Goal: Task Accomplishment & Management: Complete application form

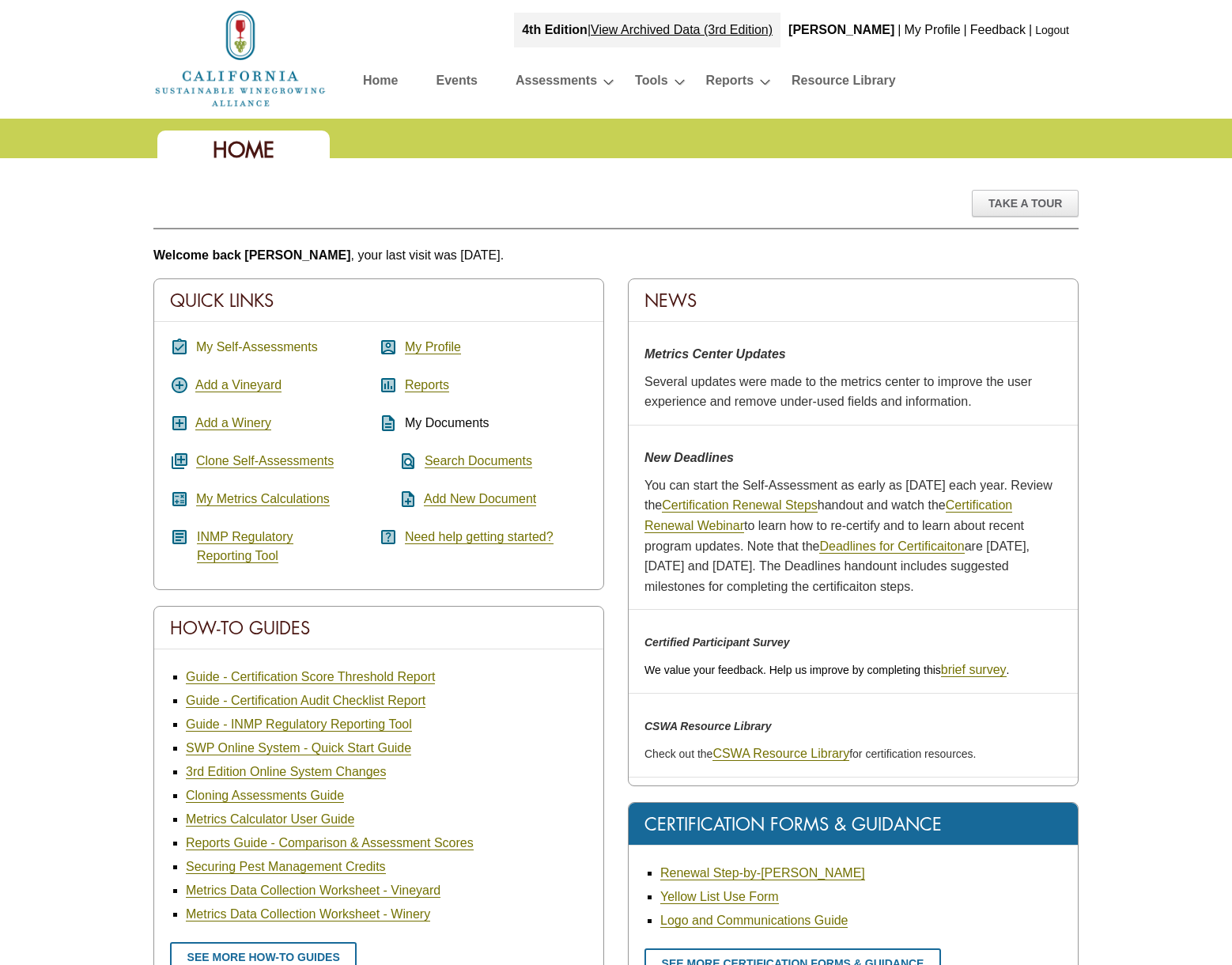
click at [274, 342] on link "My Self-Assessments" at bounding box center [257, 347] width 122 height 14
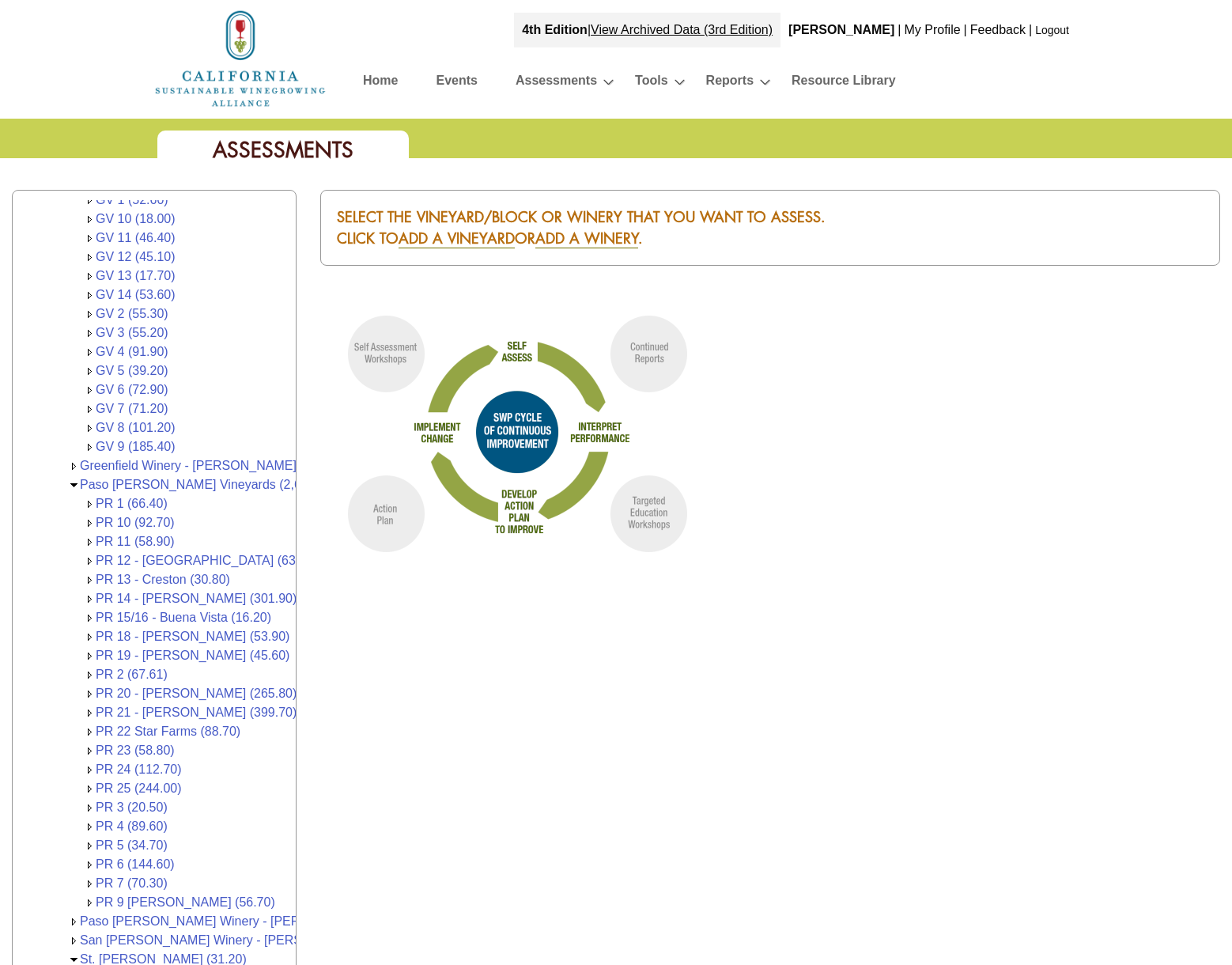
scroll to position [132, 0]
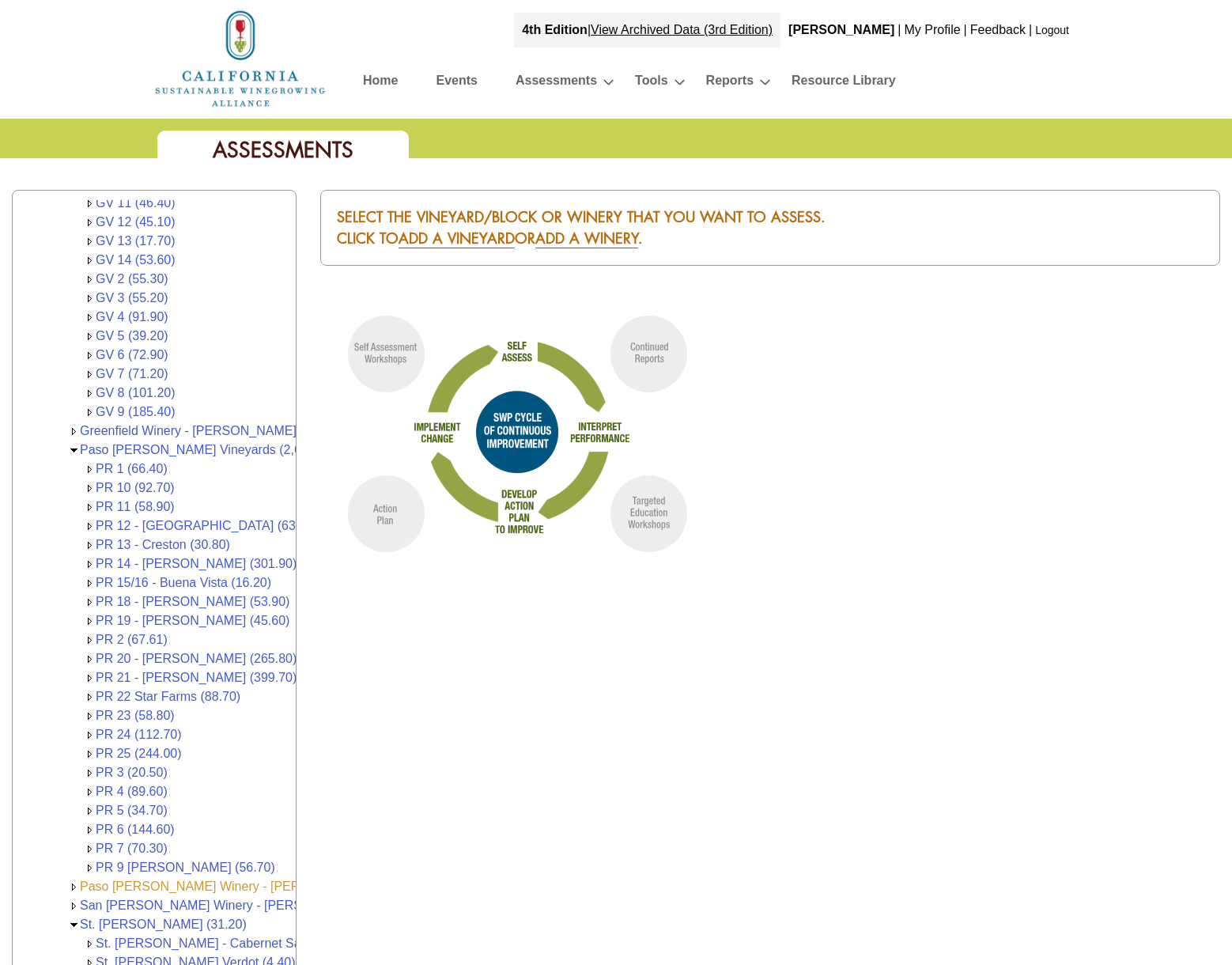
click at [163, 880] on link "Paso [PERSON_NAME] Winery - [PERSON_NAME] Vineyards & Wines (1,064,841.00)" at bounding box center [324, 886] width 490 height 14
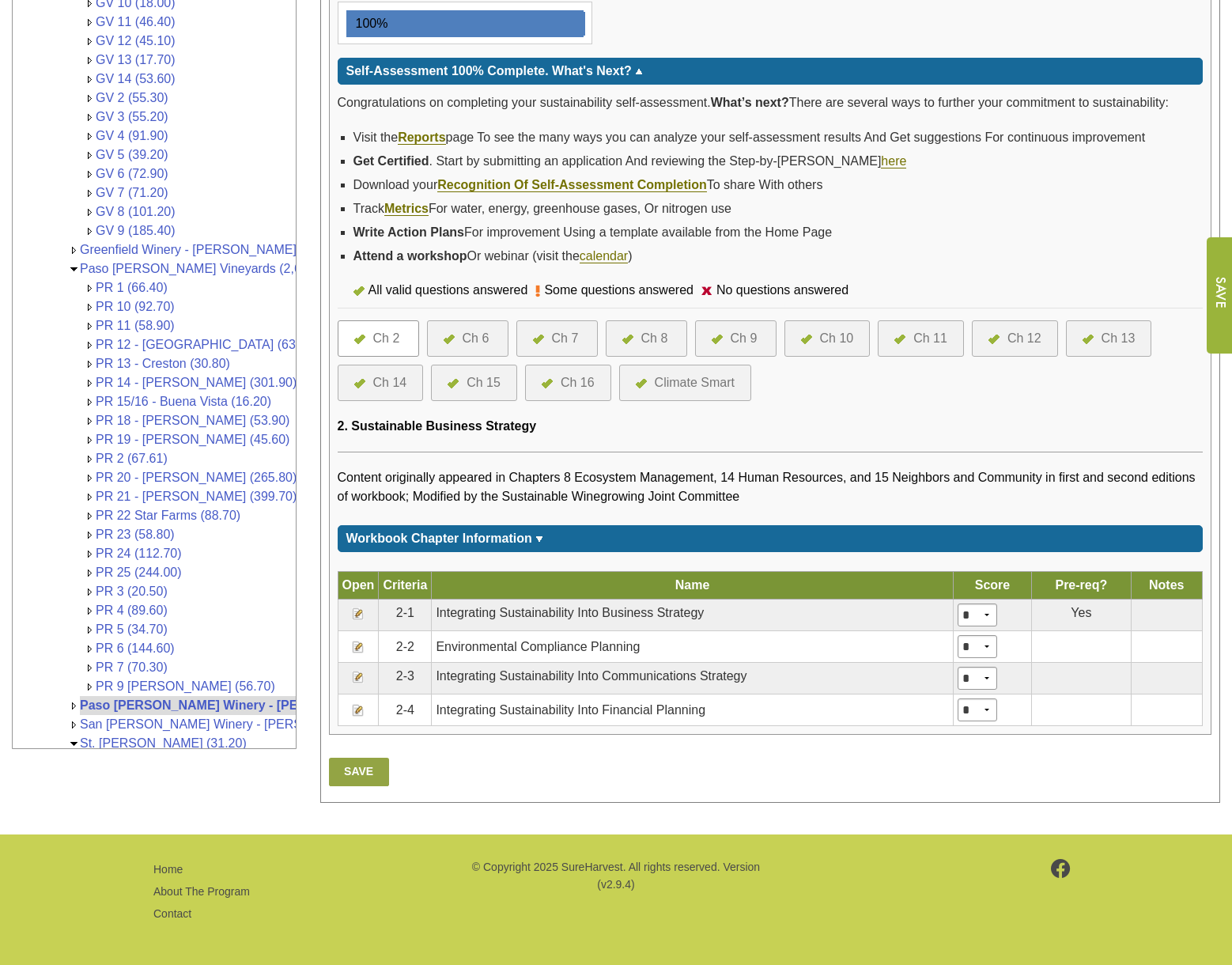
scroll to position [53, 0]
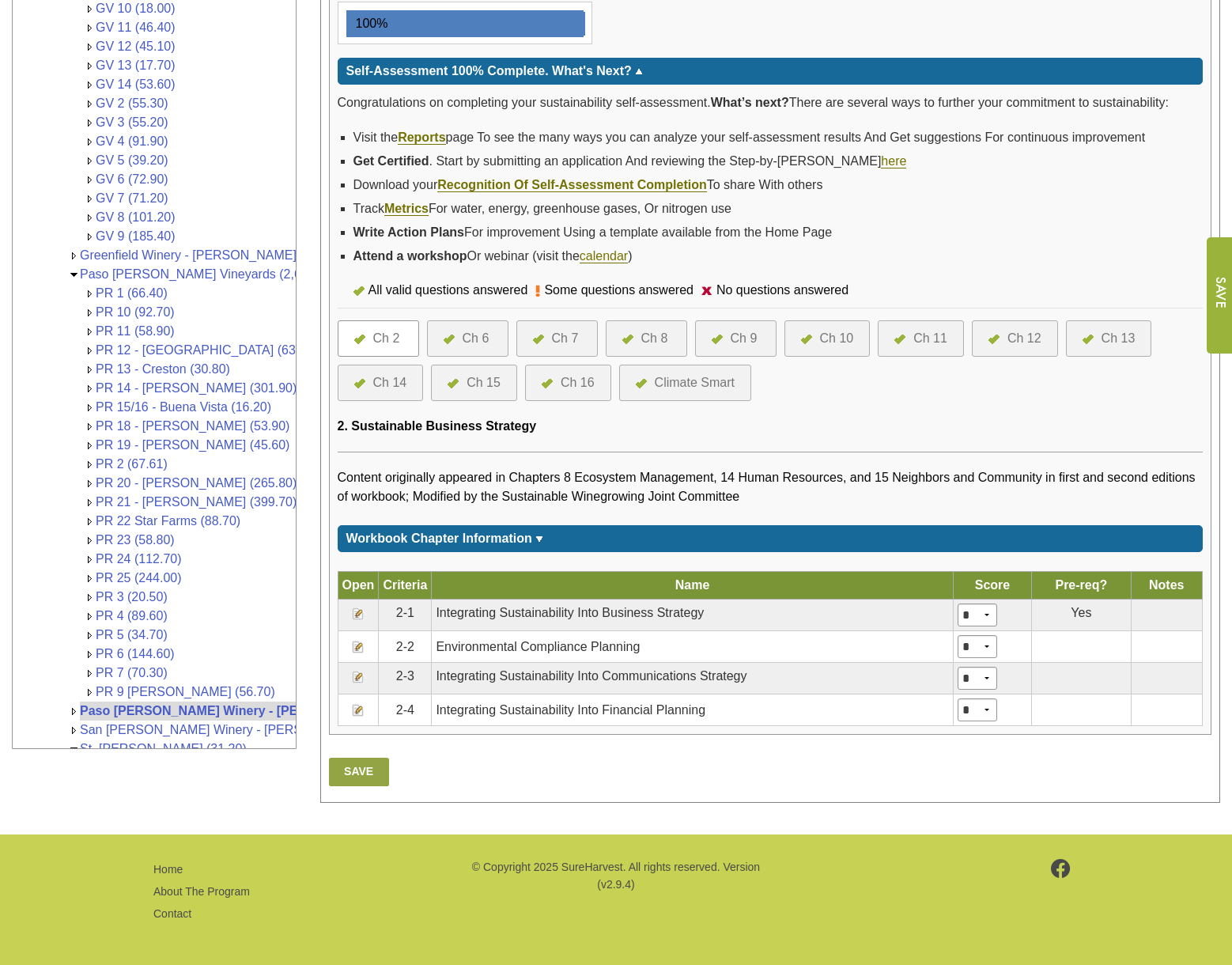
click at [464, 330] on div "Ch 6" at bounding box center [476, 339] width 27 height 19
click at [458, 336] on div at bounding box center [453, 339] width 19 height 19
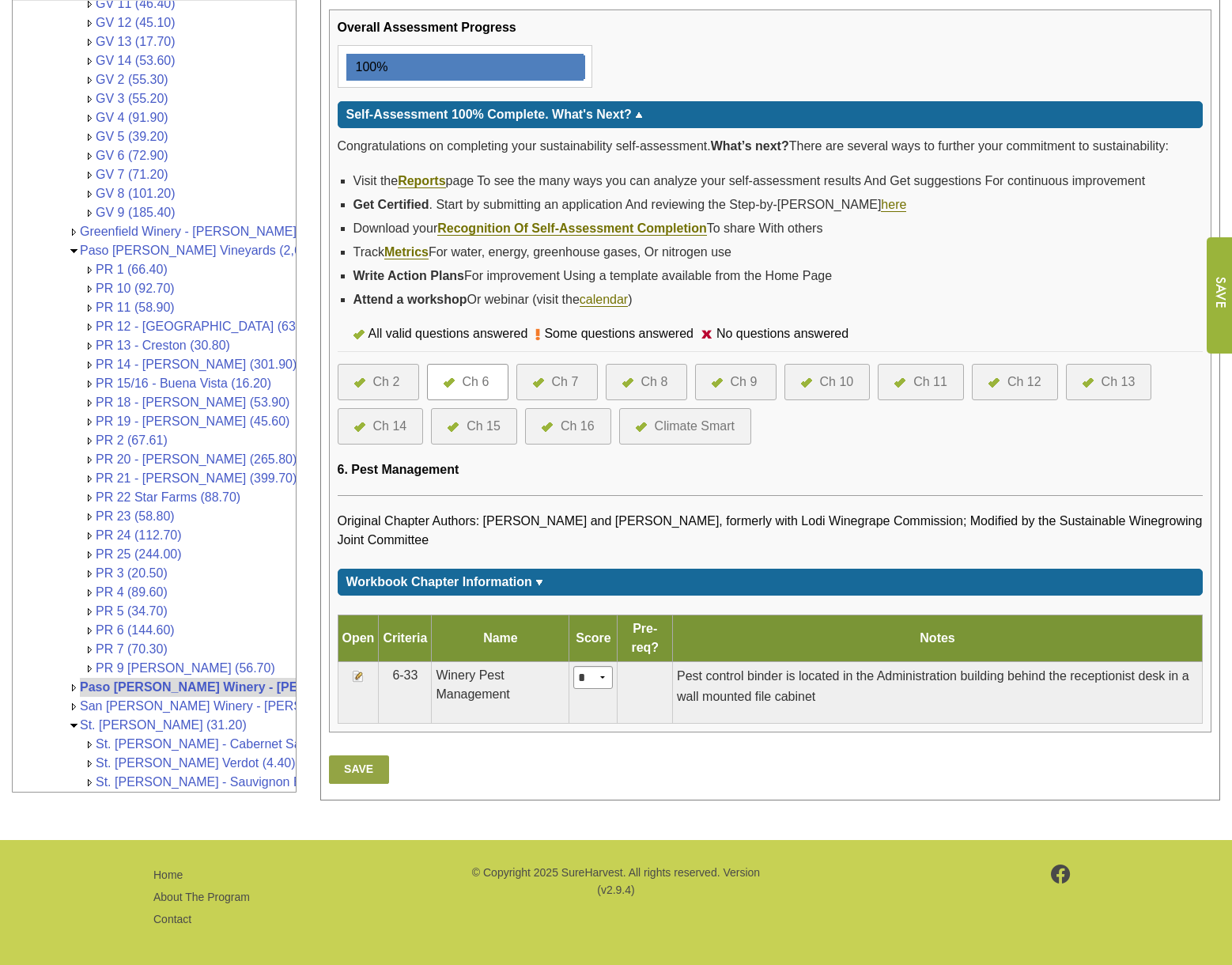
scroll to position [294, 0]
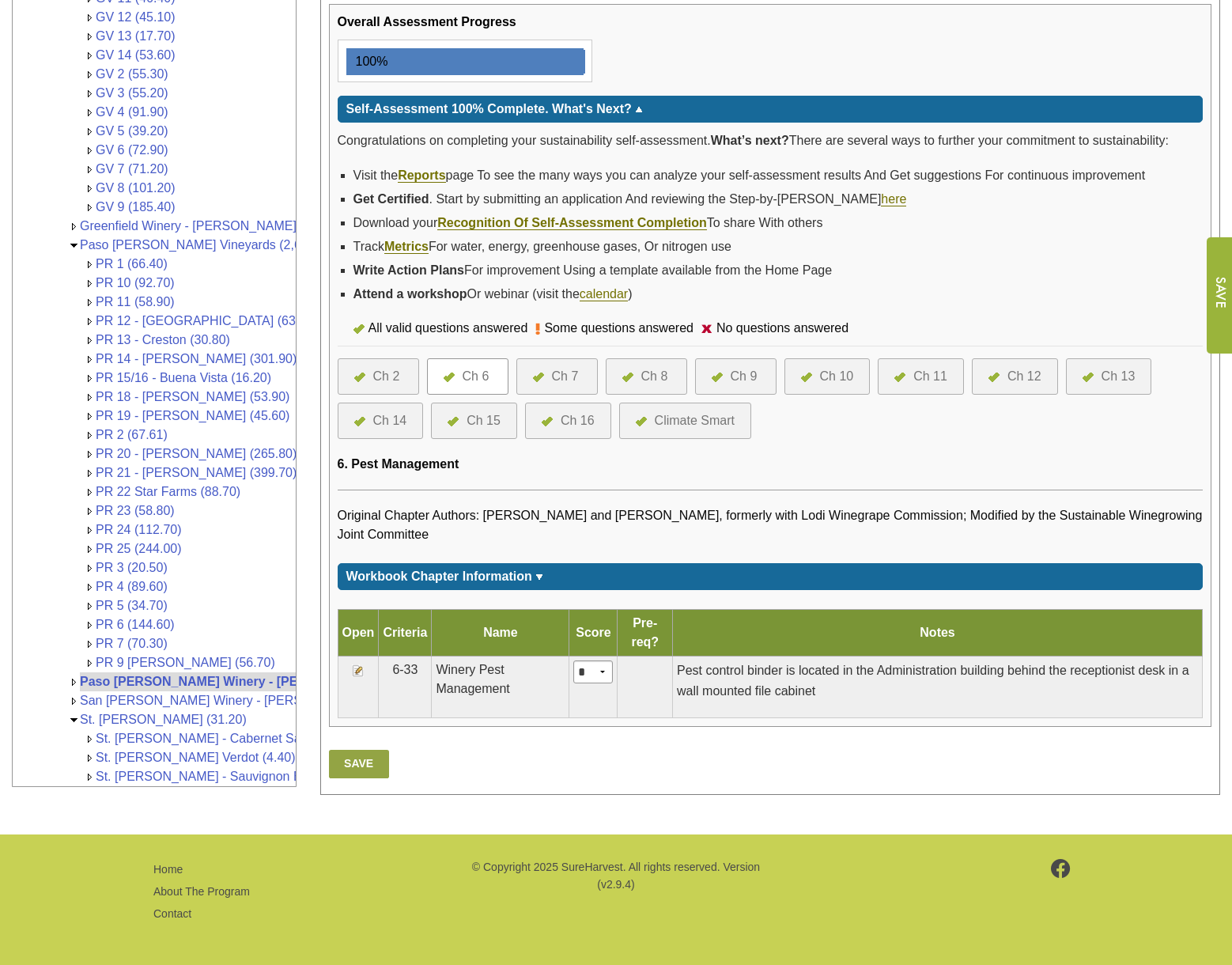
click at [558, 382] on div "Ch 7" at bounding box center [565, 377] width 27 height 19
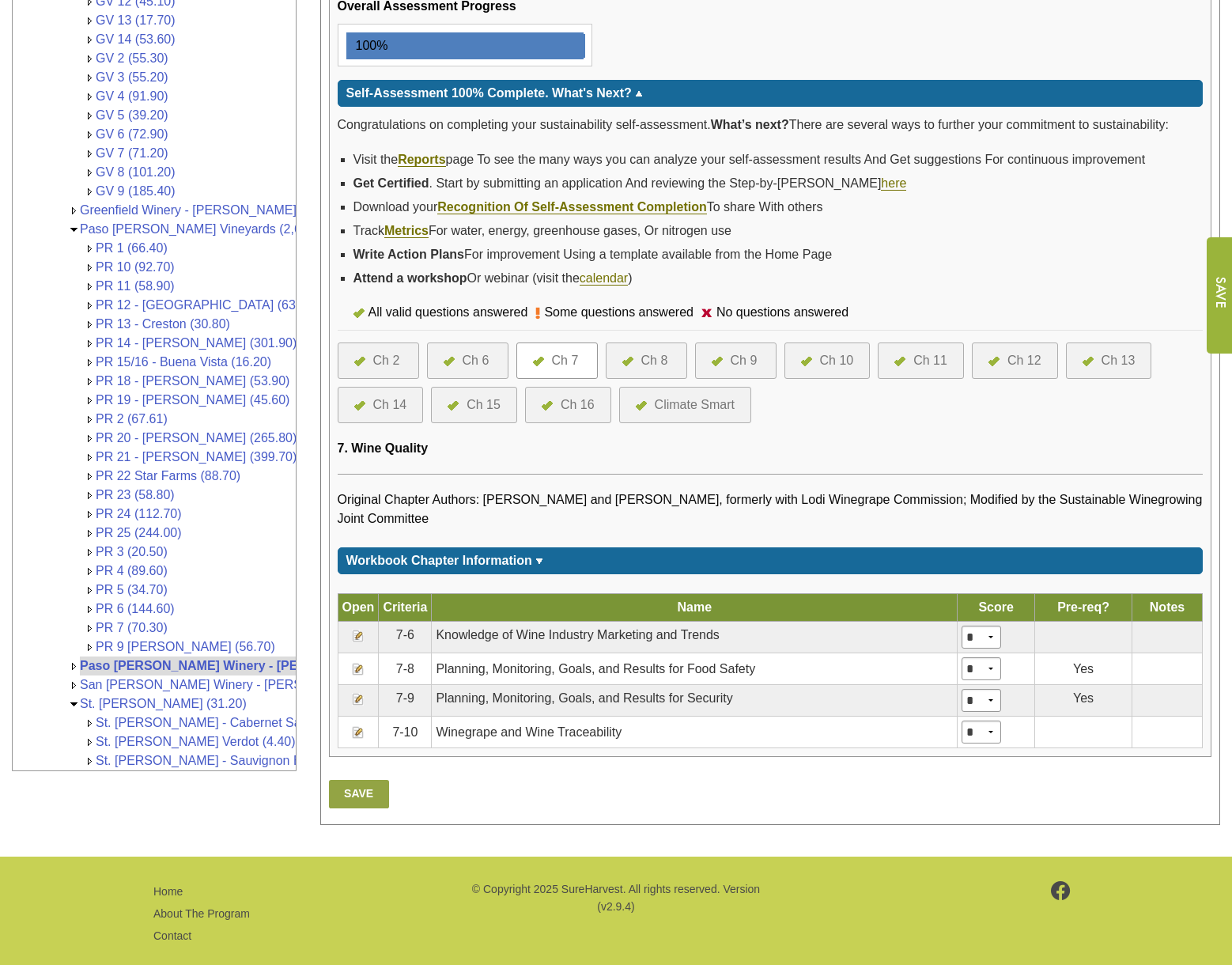
scroll to position [332, 0]
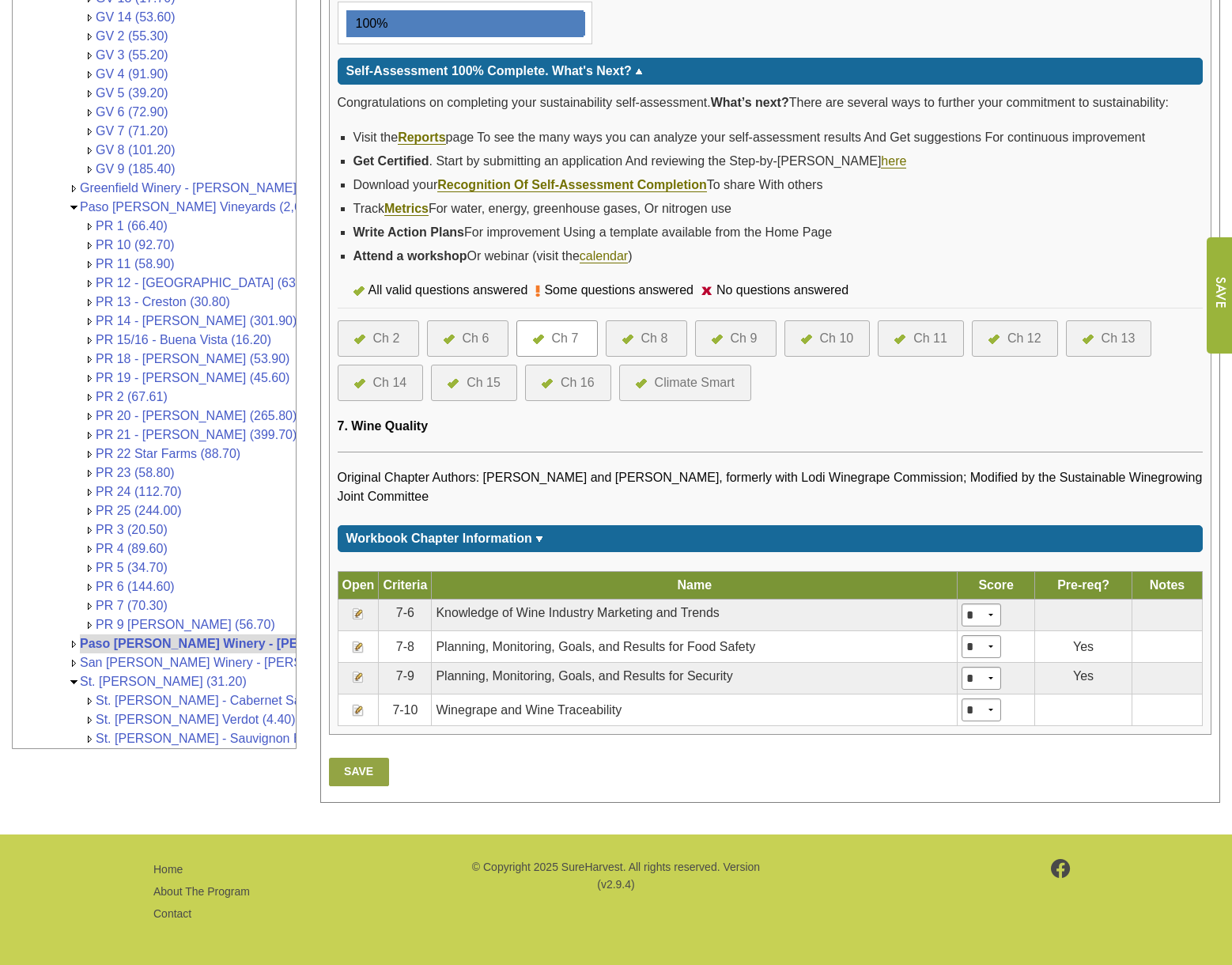
click at [834, 342] on div "Ch 10" at bounding box center [837, 339] width 34 height 19
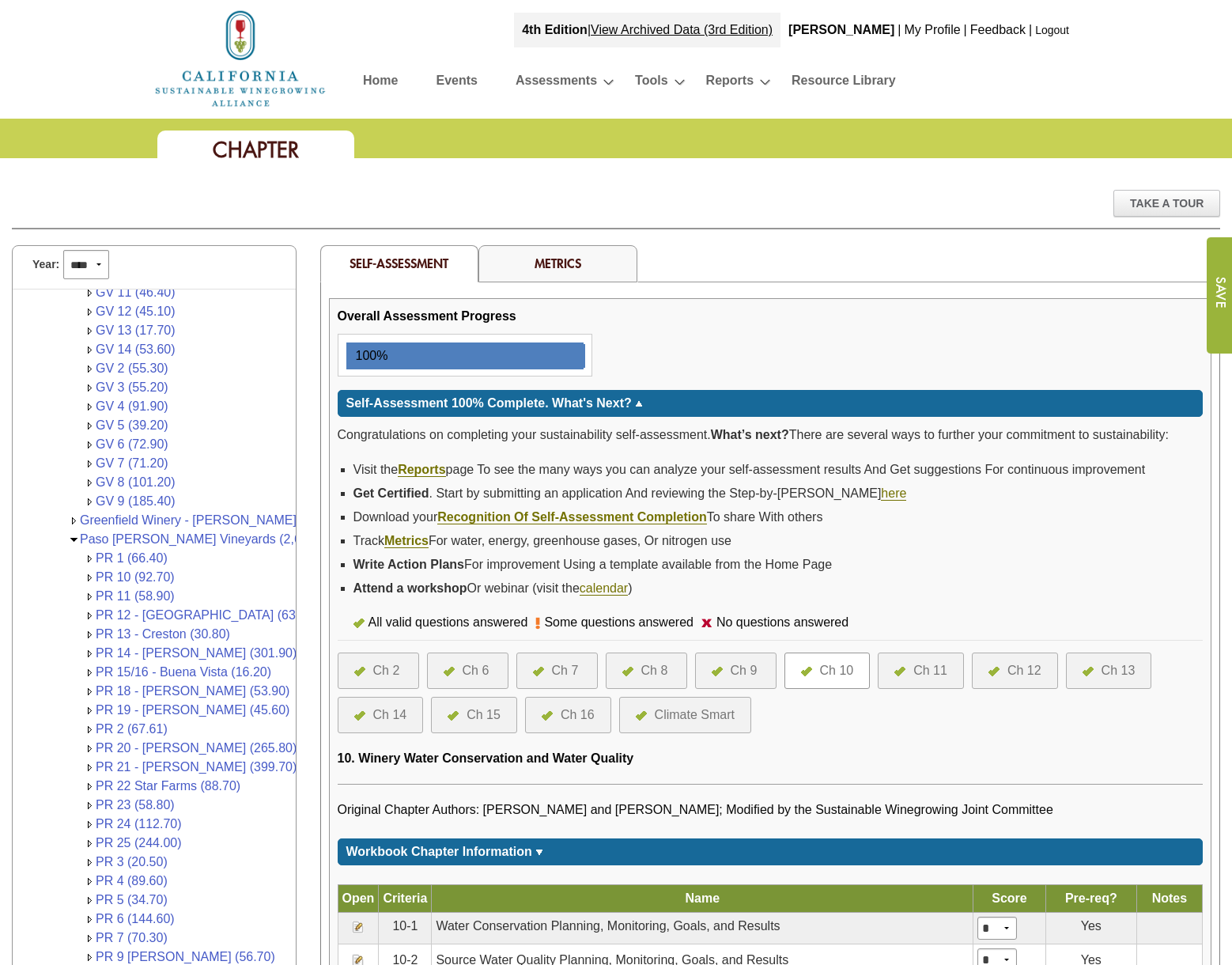
scroll to position [554, 0]
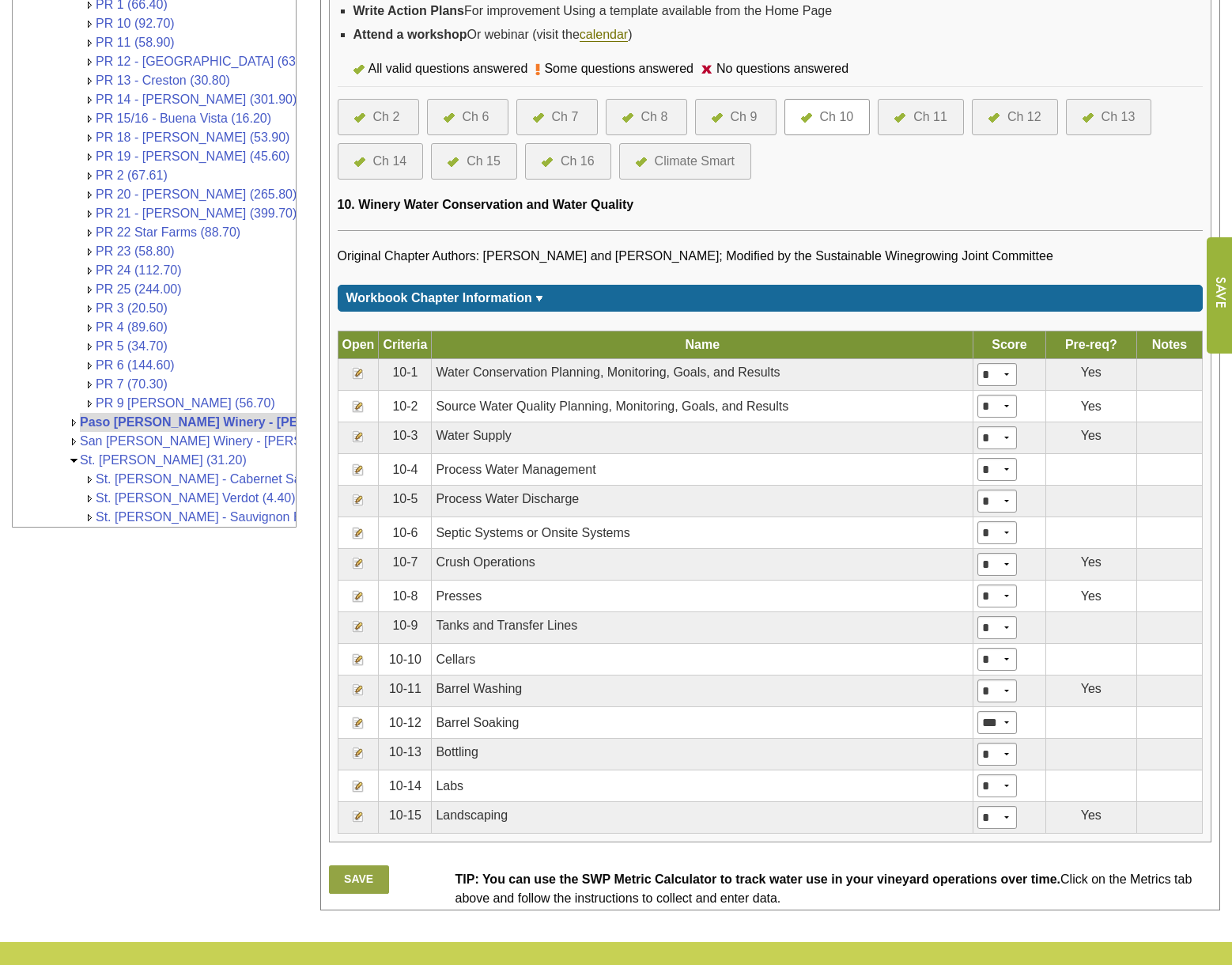
click at [359, 370] on img at bounding box center [358, 373] width 13 height 13
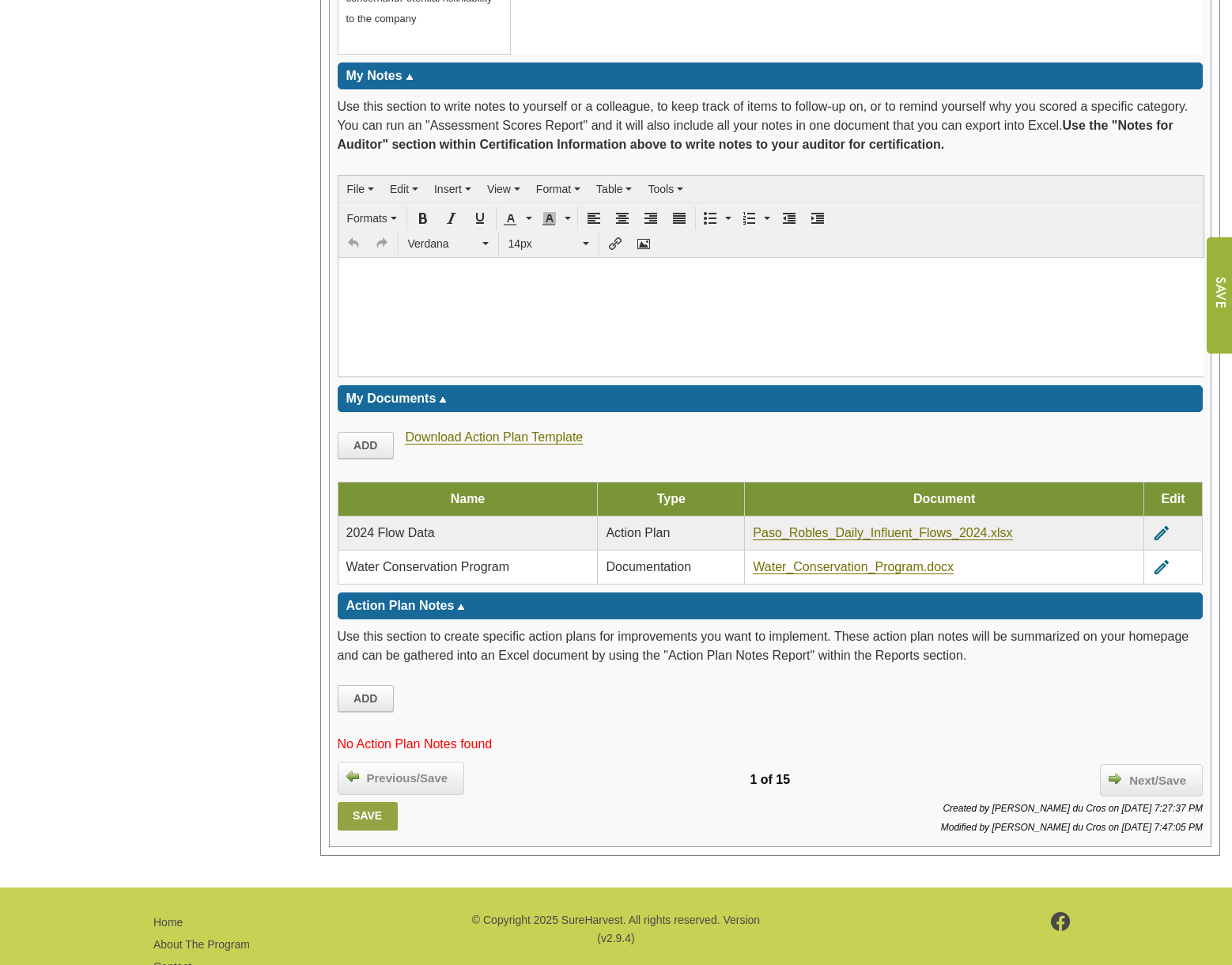
scroll to position [2768, 0]
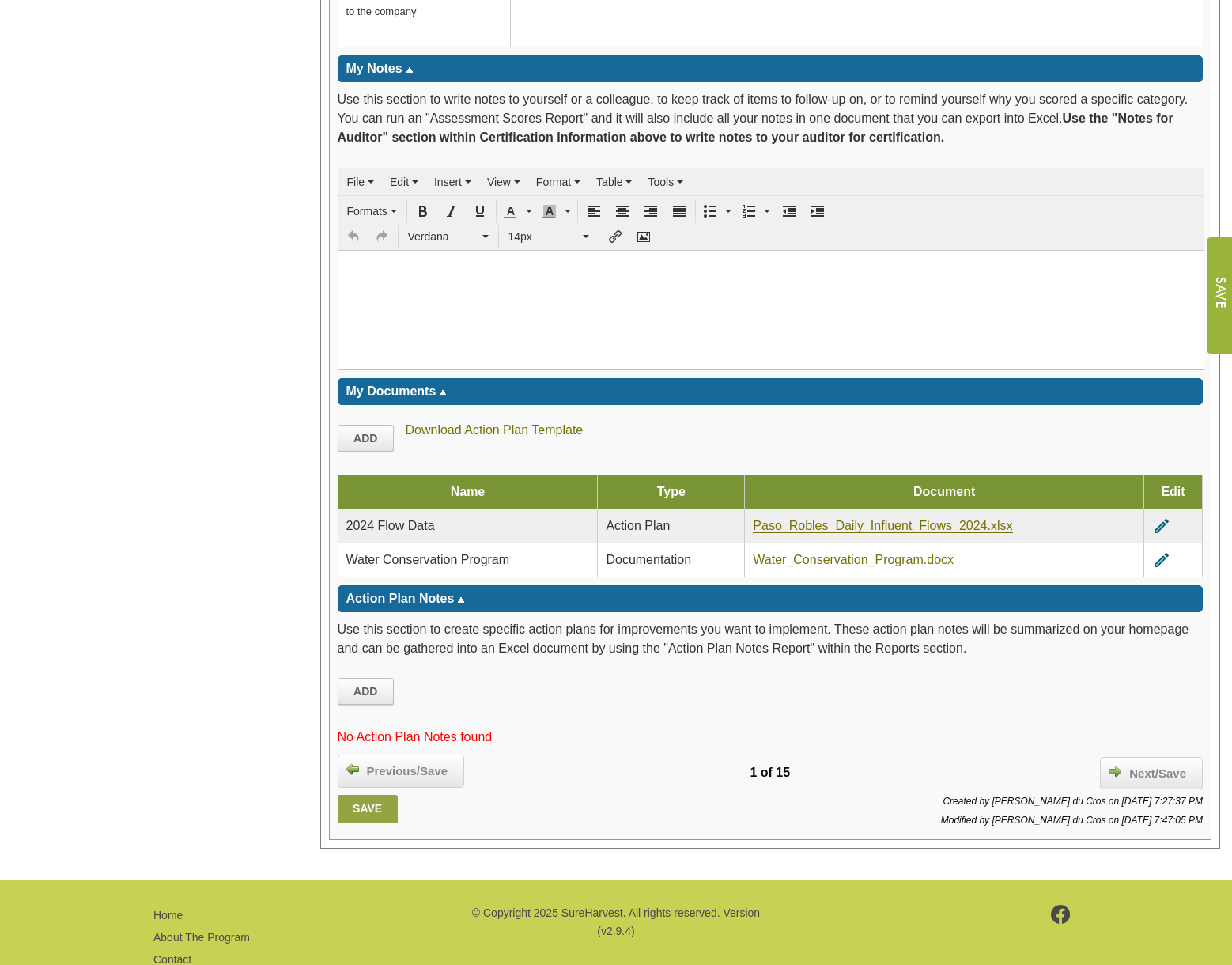
click at [886, 555] on link "Water_Conservation_Program.docx" at bounding box center [853, 560] width 201 height 14
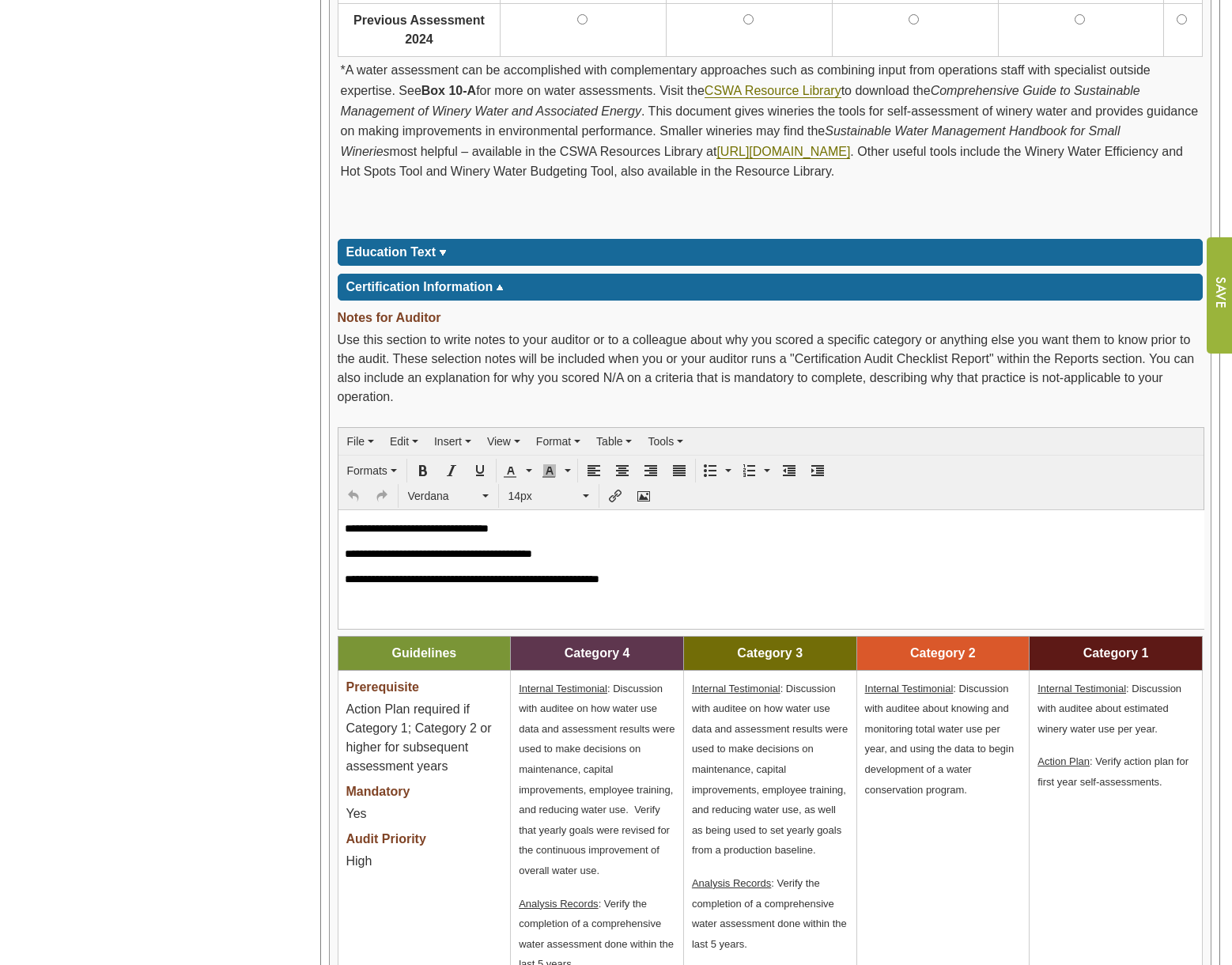
scroll to position [1423, 0]
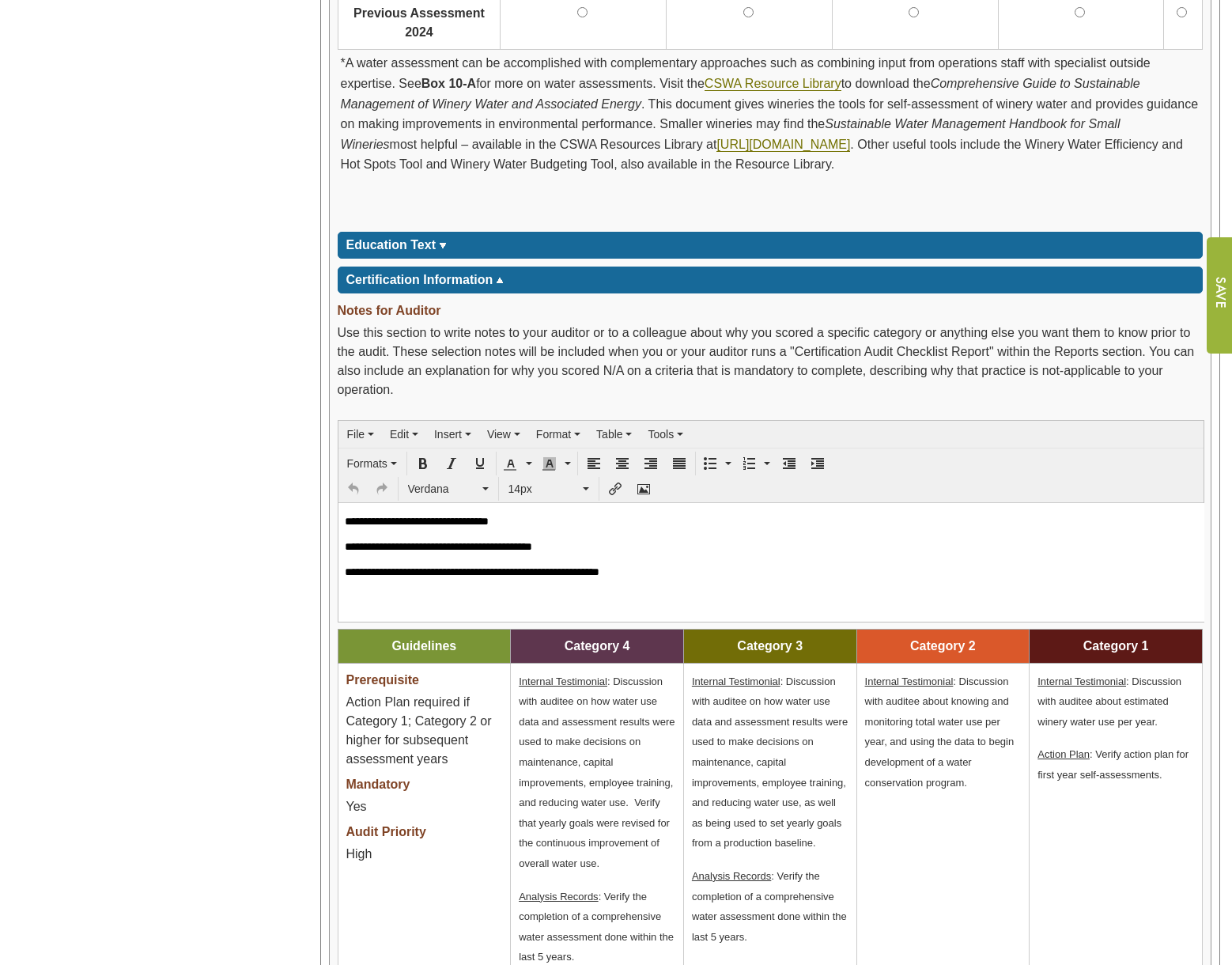
click at [735, 575] on p "**********" at bounding box center [770, 571] width 853 height 14
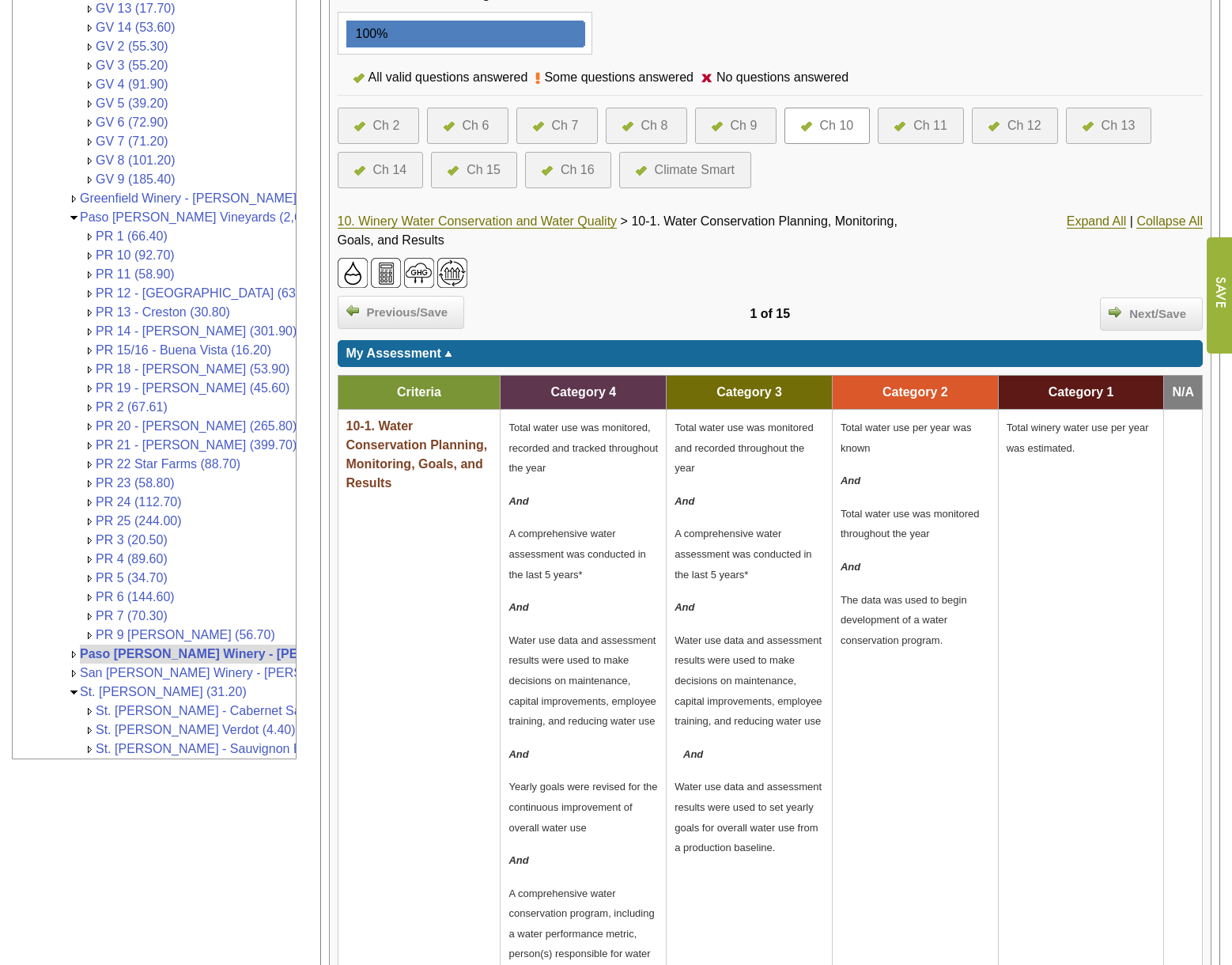
scroll to position [316, 0]
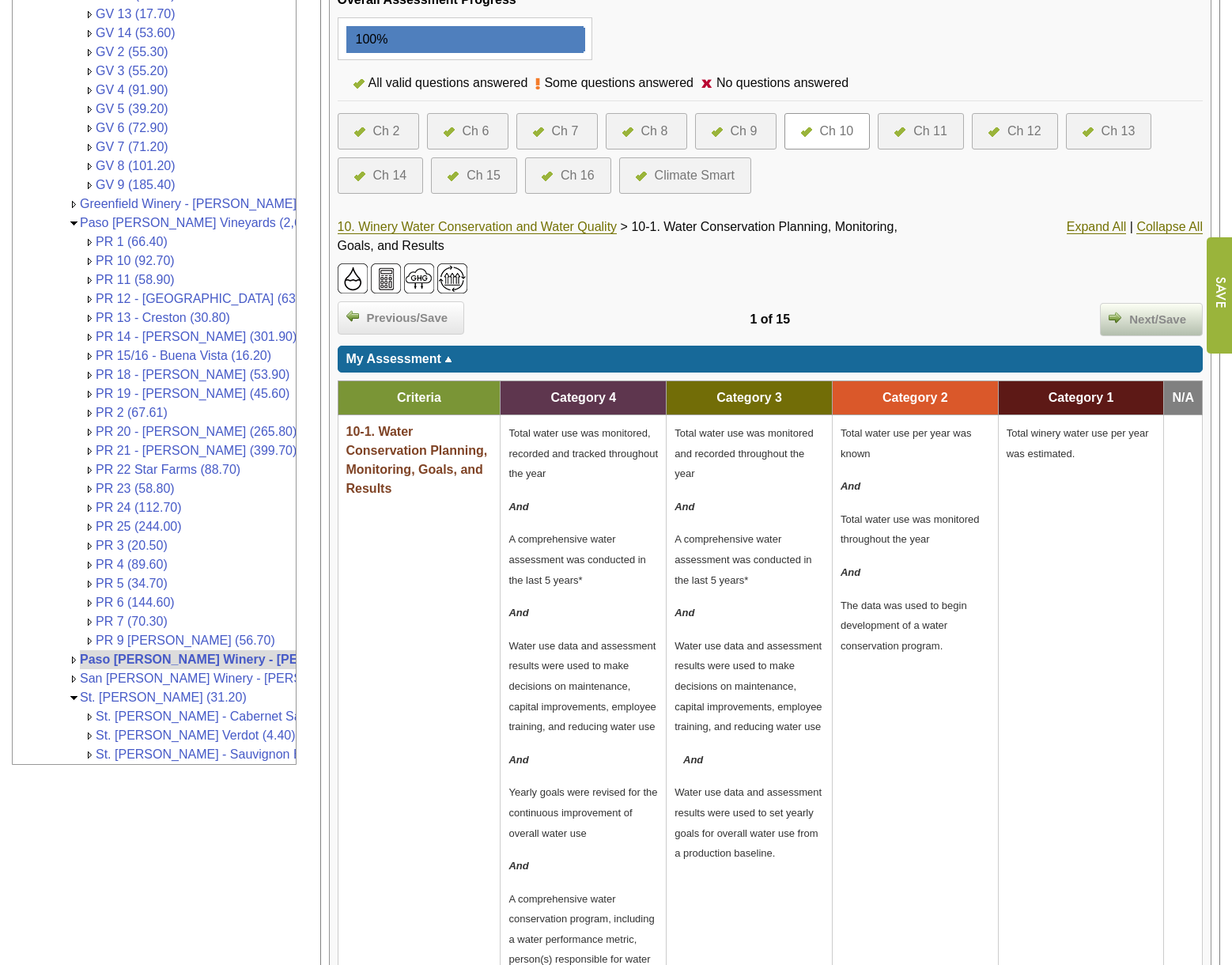
click at [1141, 314] on span "Next/Save" at bounding box center [1157, 320] width 72 height 19
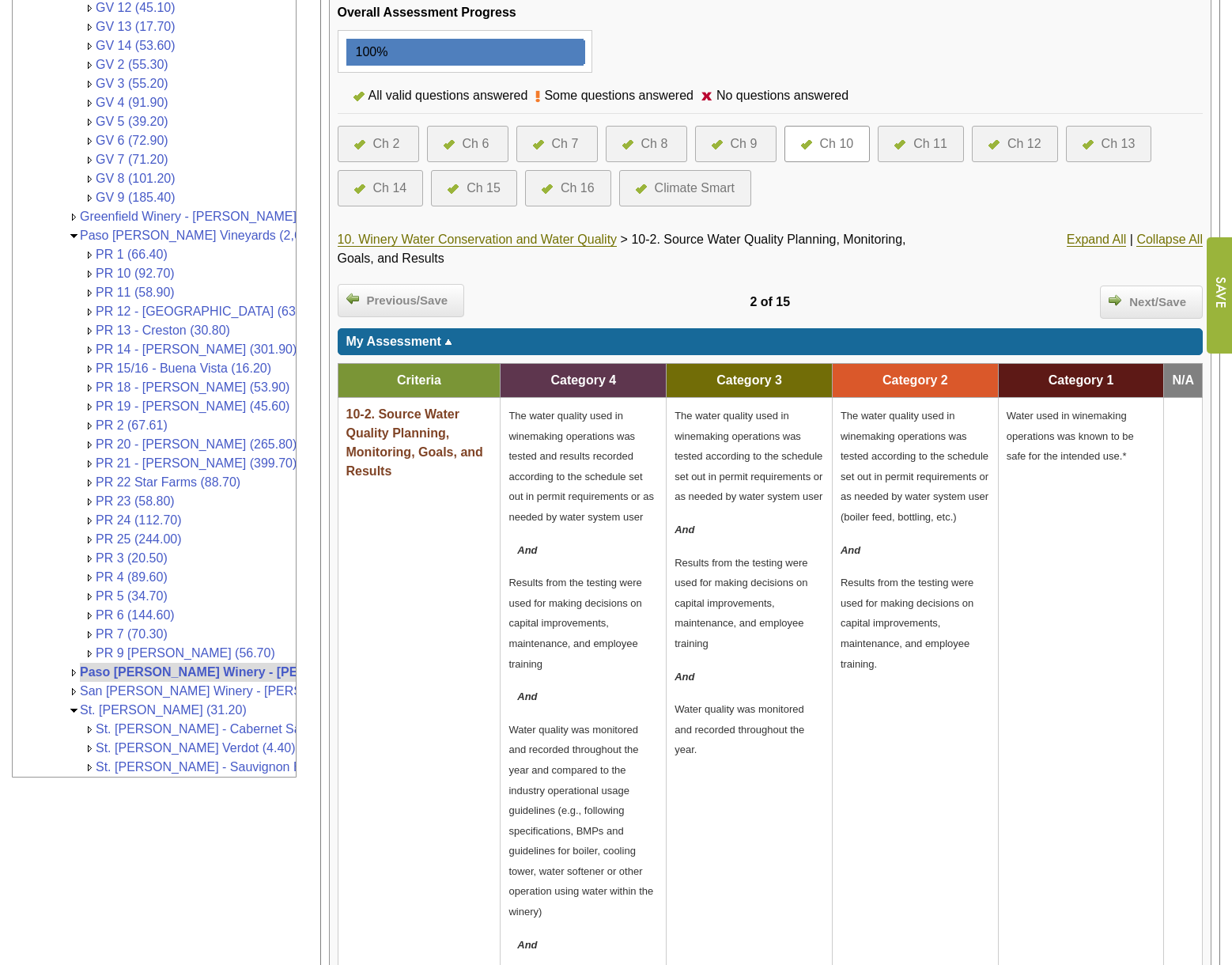
scroll to position [289, 0]
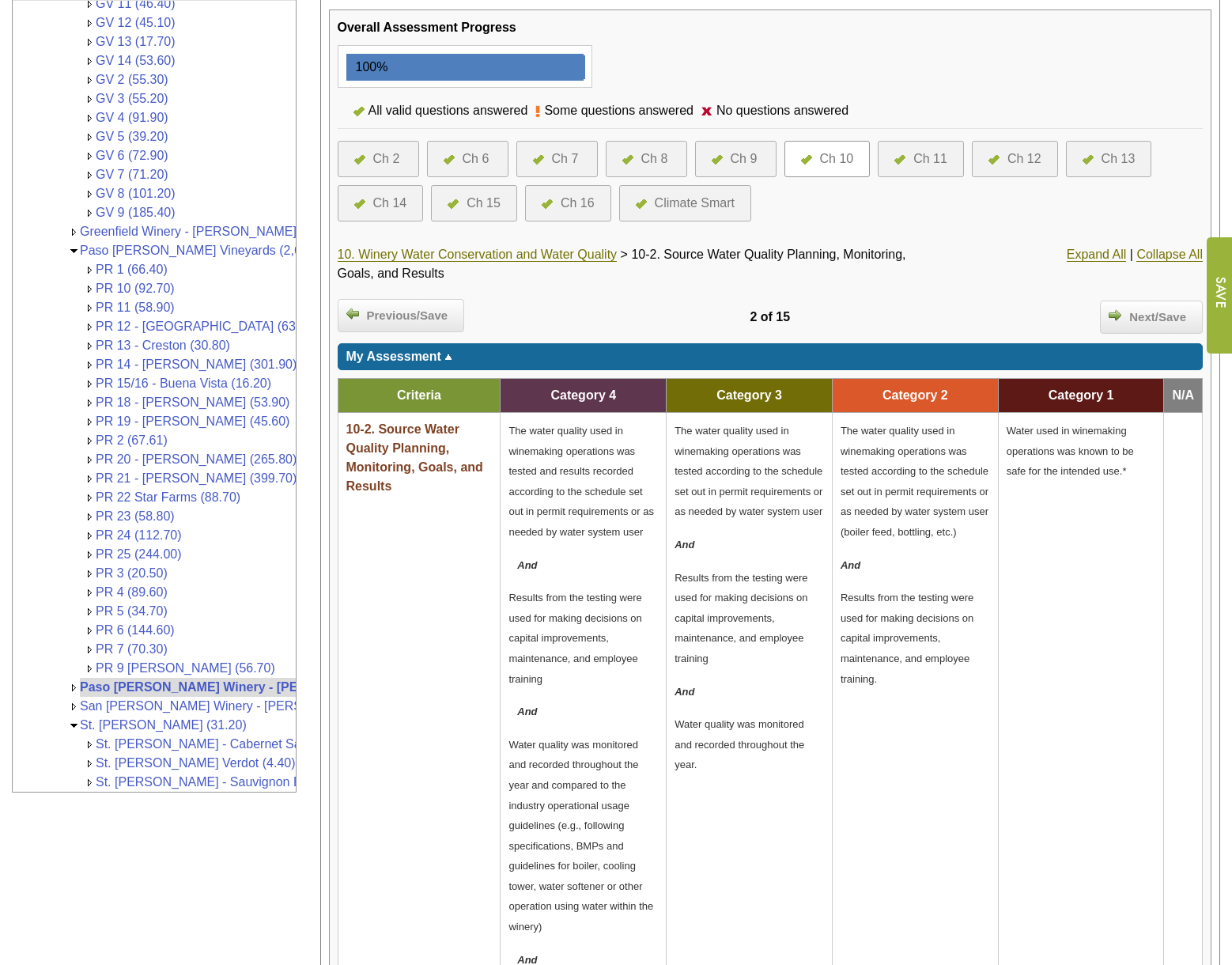
click at [848, 154] on div "Ch 10" at bounding box center [837, 159] width 34 height 19
click at [434, 248] on link "10. Winery Water Conservation and Water Quality" at bounding box center [478, 255] width 280 height 14
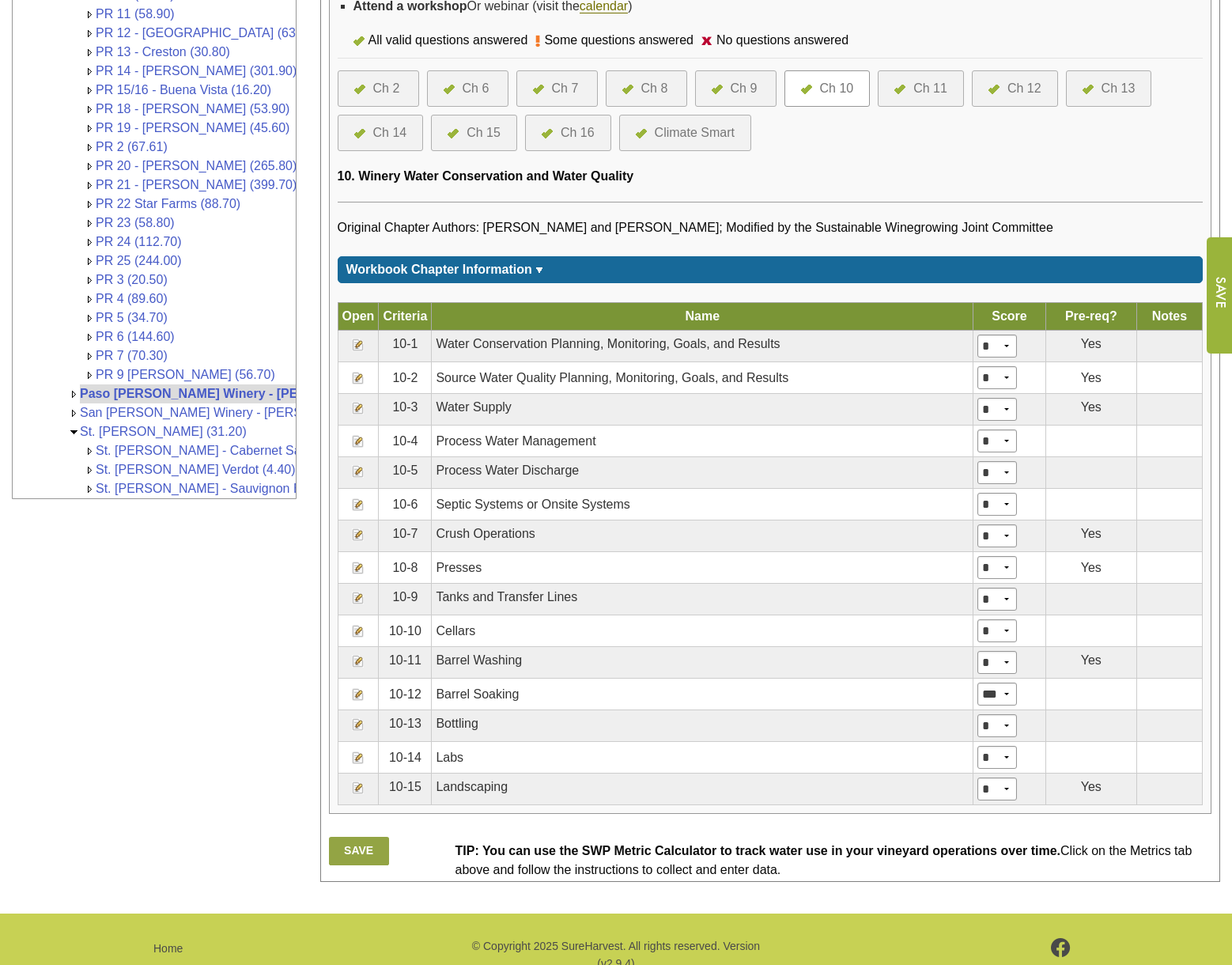
scroll to position [661, 0]
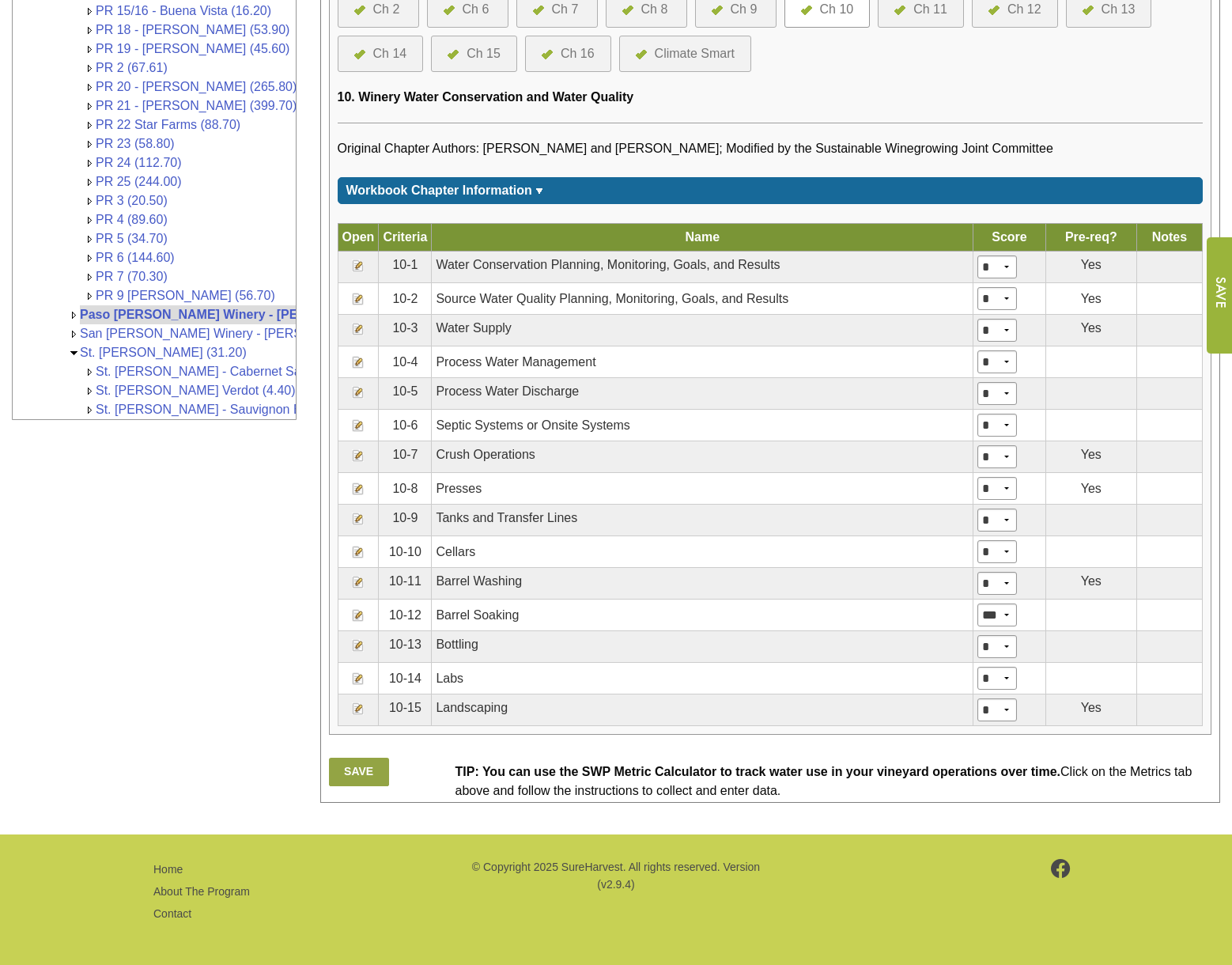
click at [353, 419] on img at bounding box center [358, 426] width 13 height 13
